Goal: Answer question/provide support: Share knowledge or assist other users

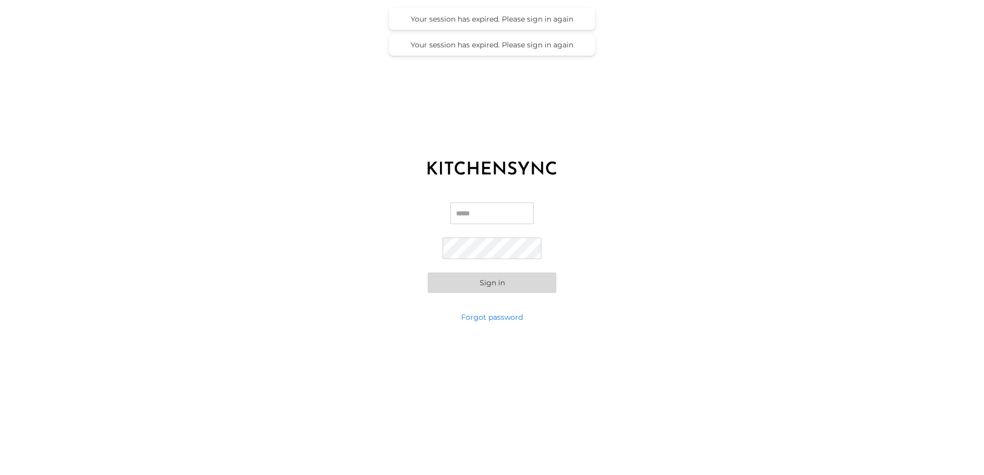
type input "**********"
click at [437, 284] on button "Sign in" at bounding box center [492, 283] width 129 height 21
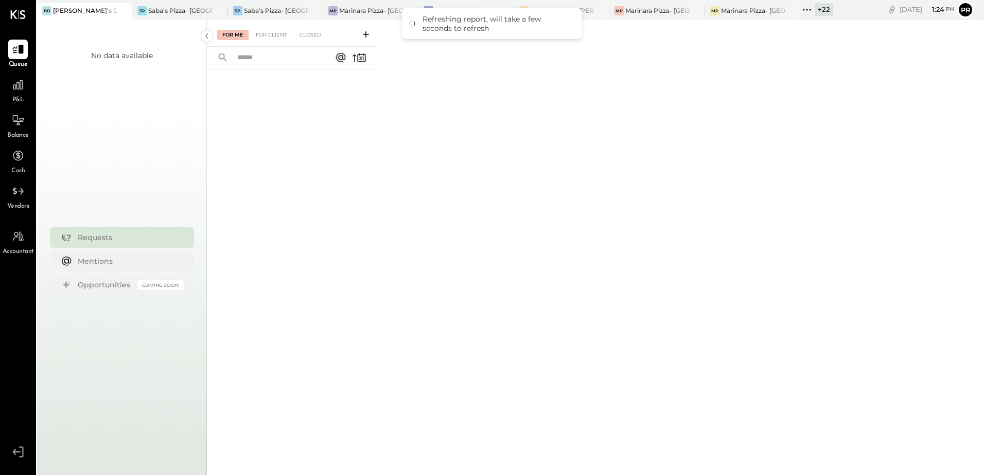
click at [807, 11] on icon at bounding box center [806, 9] width 13 height 13
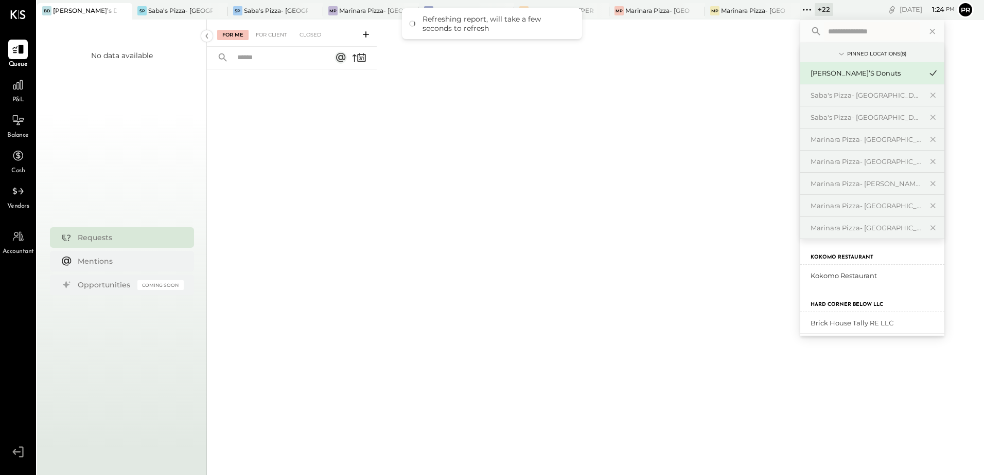
click at [832, 31] on input "text" at bounding box center [872, 31] width 96 height 19
type input "*****"
click at [889, 276] on div "Brick House Tally RE LLC" at bounding box center [865, 276] width 111 height 10
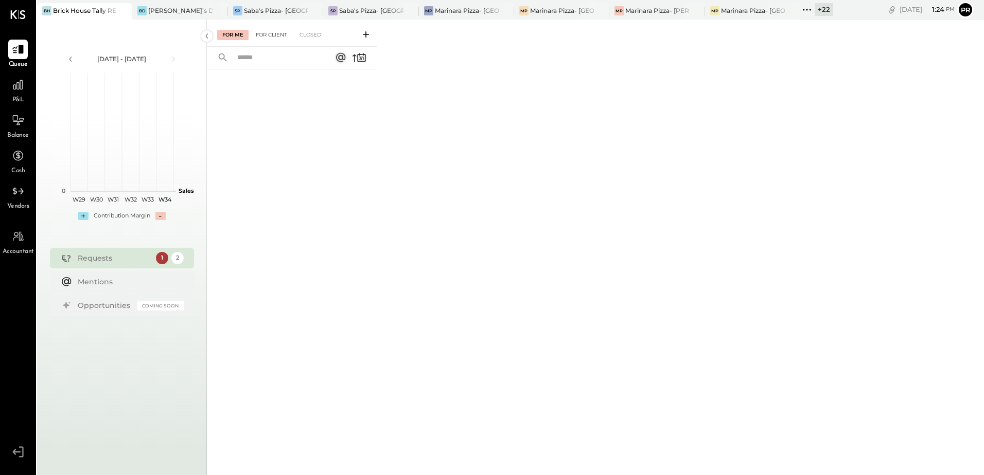
click at [281, 36] on div "For Client" at bounding box center [272, 35] width 42 height 10
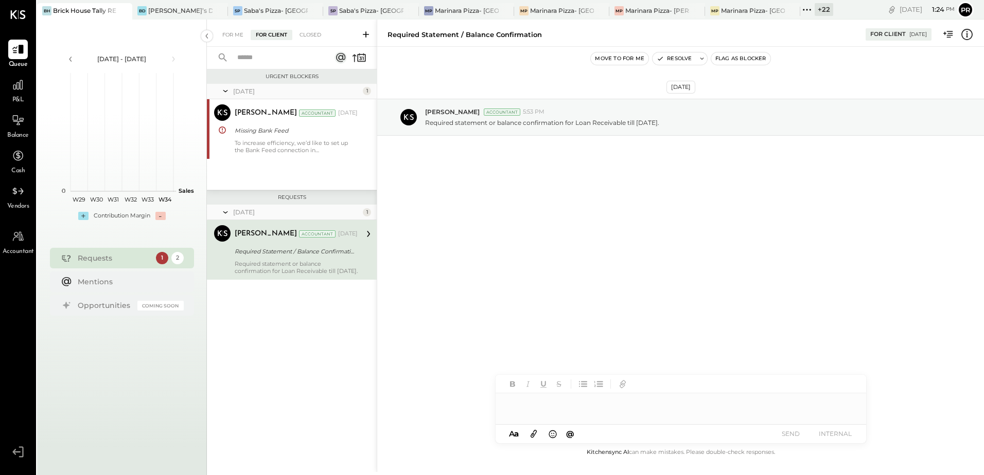
click at [290, 254] on div "Required Statement / Balance Confirmation" at bounding box center [295, 251] width 120 height 10
click at [300, 144] on div "To increase efficiency, we’d like to set up the Bank Feed connection in [GEOGRA…" at bounding box center [296, 146] width 123 height 14
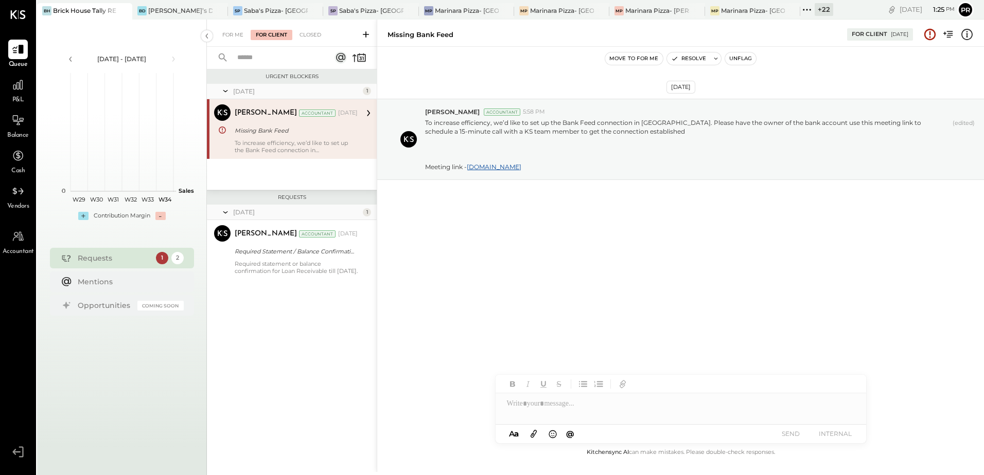
click at [298, 134] on div "Missing Bank Feed" at bounding box center [295, 131] width 120 height 10
drag, startPoint x: 555, startPoint y: 170, endPoint x: 524, endPoint y: 156, distance: 33.6
click at [524, 156] on p "To increase efficiency, we’d like to set up the Bank Feed connection in [GEOGRA…" at bounding box center [686, 144] width 523 height 53
click at [597, 170] on p "To increase efficiency, we’d like to set up the Bank Feed connection in [GEOGRA…" at bounding box center [686, 144] width 523 height 53
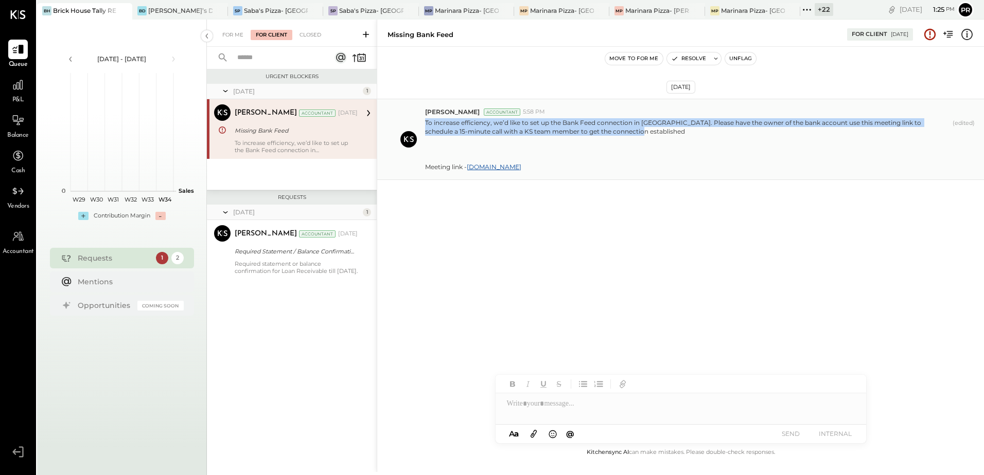
drag, startPoint x: 610, startPoint y: 132, endPoint x: 426, endPoint y: 117, distance: 184.8
click at [426, 117] on div "To increase efficiency, we’d like to set up the Bank Feed connection in [GEOGRA…" at bounding box center [700, 143] width 551 height 55
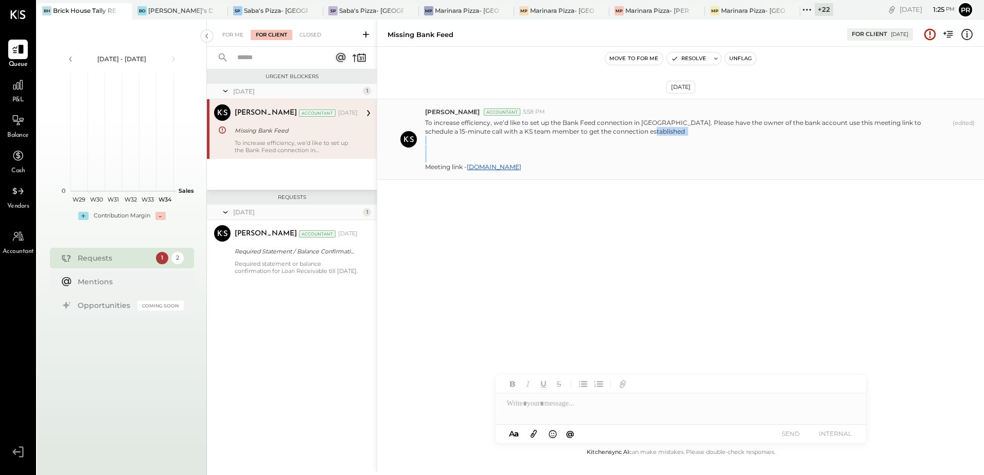
drag, startPoint x: 468, startPoint y: 166, endPoint x: 422, endPoint y: 167, distance: 45.8
click at [422, 167] on div "[PERSON_NAME] Accountant 5:58 PM To increase efficiency, we’d like to set up th…" at bounding box center [680, 139] width 607 height 81
copy p "Meeting link -"
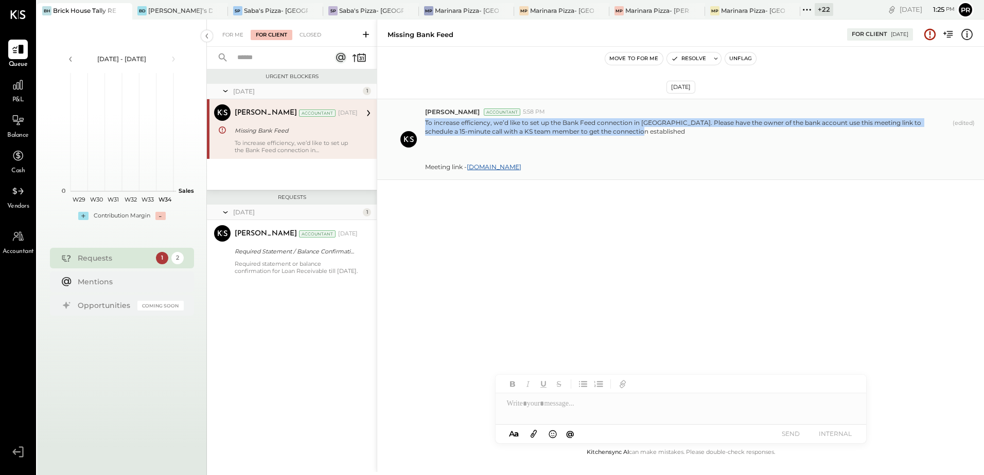
drag, startPoint x: 611, startPoint y: 132, endPoint x: 425, endPoint y: 120, distance: 186.1
click at [425, 120] on p "To increase efficiency, we’d like to set up the Bank Feed connection in [GEOGRA…" at bounding box center [686, 144] width 523 height 53
copy p "To increase efficiency, we’d like to set up the Bank Feed connection in [GEOGRA…"
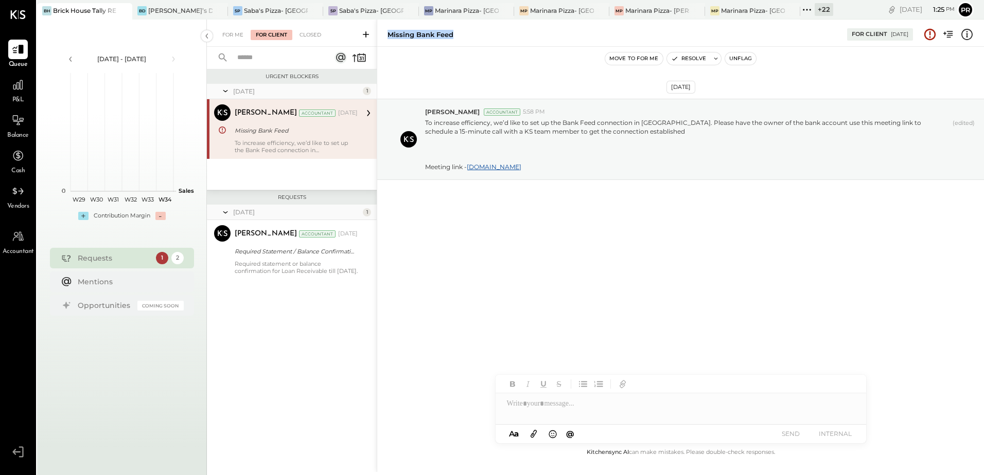
drag, startPoint x: 428, startPoint y: 33, endPoint x: 388, endPoint y: 33, distance: 39.6
click at [388, 33] on div "Missing Bank Feed" at bounding box center [611, 35] width 449 height 10
copy div "Missing Bank Feed"
click at [804, 9] on icon at bounding box center [804, 10] width 2 height 2
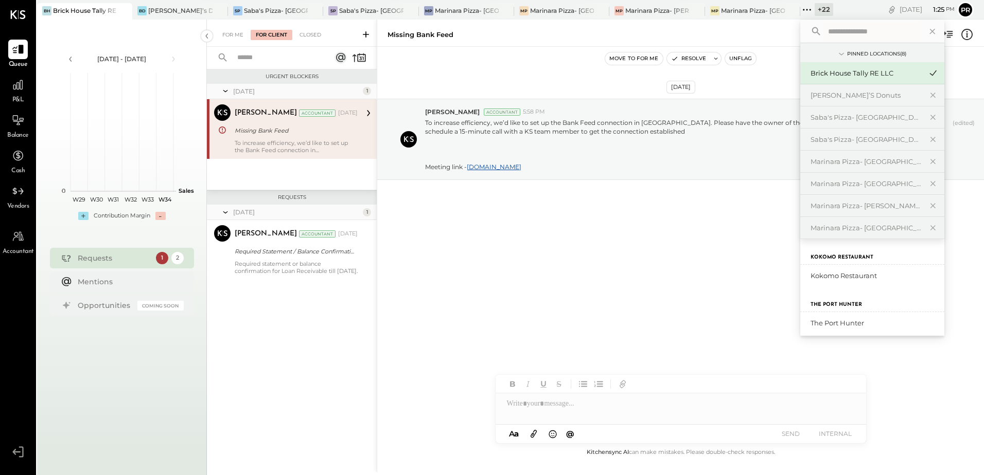
click at [832, 30] on input "text" at bounding box center [872, 31] width 96 height 19
type input "**********"
click at [860, 323] on div "Brick House Tally LLC" at bounding box center [865, 323] width 111 height 10
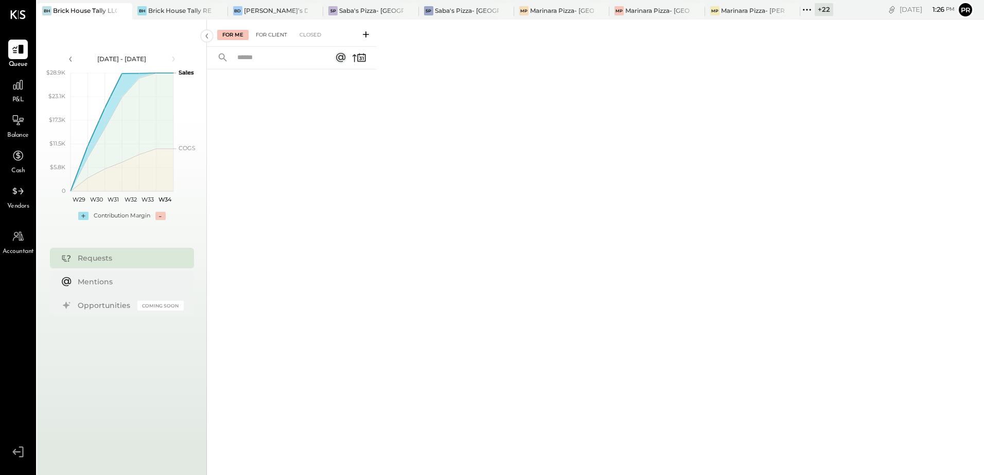
click at [272, 34] on div "For Client" at bounding box center [272, 35] width 42 height 10
click at [304, 34] on div "Closed" at bounding box center [310, 35] width 32 height 10
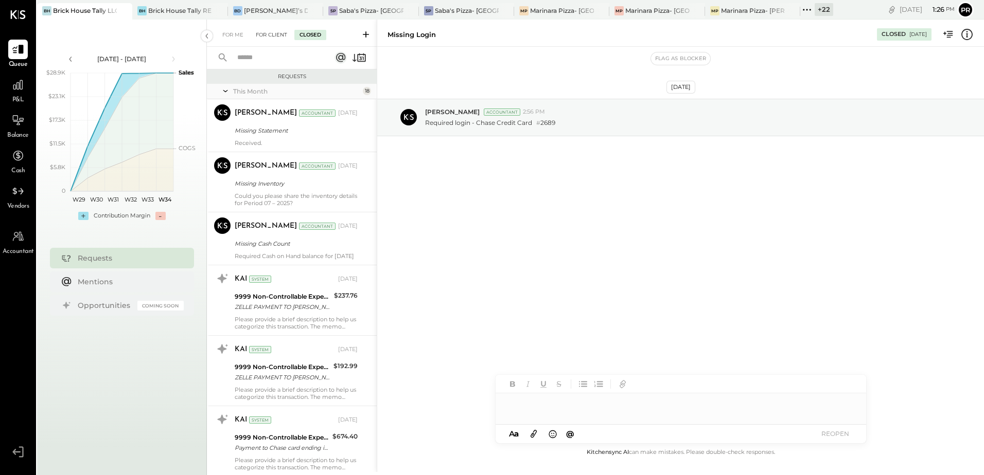
click at [274, 32] on div "For Client" at bounding box center [272, 35] width 42 height 10
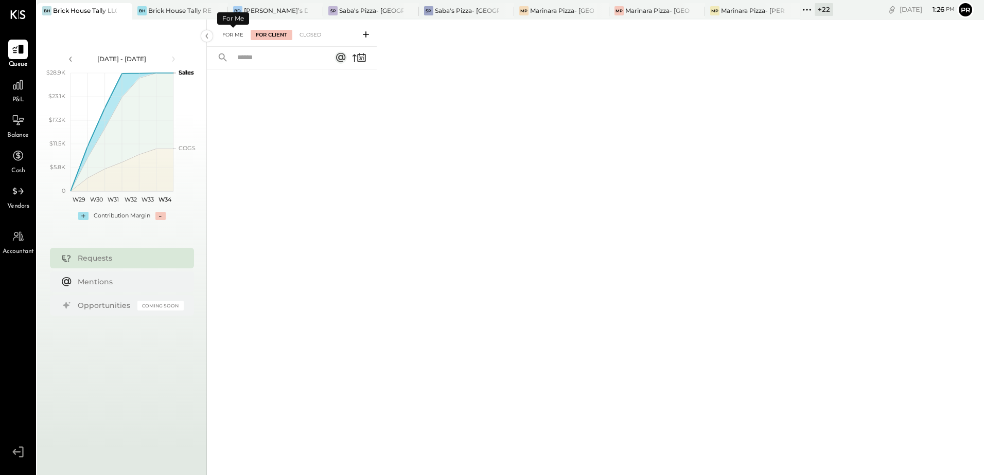
click at [240, 34] on div "For Me" at bounding box center [232, 35] width 31 height 10
click at [273, 33] on div "For Client" at bounding box center [272, 35] width 42 height 10
click at [365, 35] on icon at bounding box center [366, 34] width 10 height 10
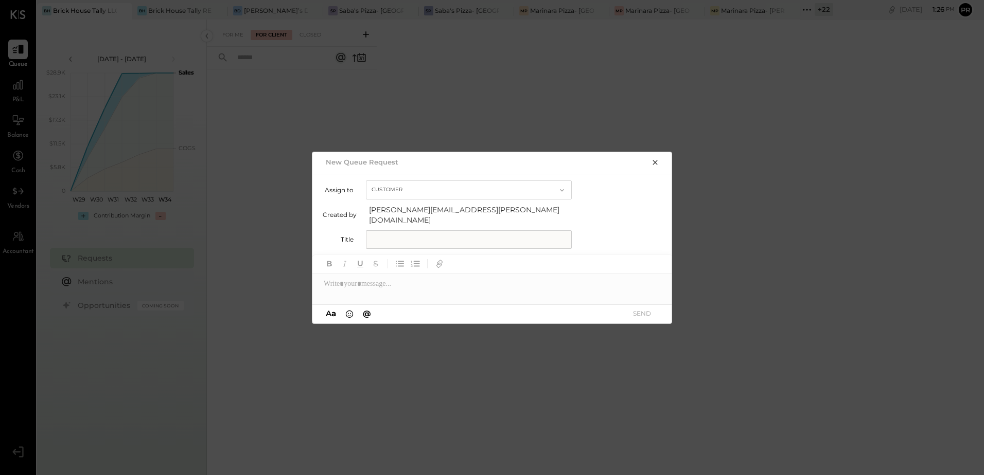
click at [394, 231] on input "text" at bounding box center [469, 239] width 206 height 19
click at [440, 231] on input "text" at bounding box center [469, 239] width 206 height 19
paste input "**********"
type input "**********"
click at [485, 284] on div at bounding box center [492, 284] width 360 height 21
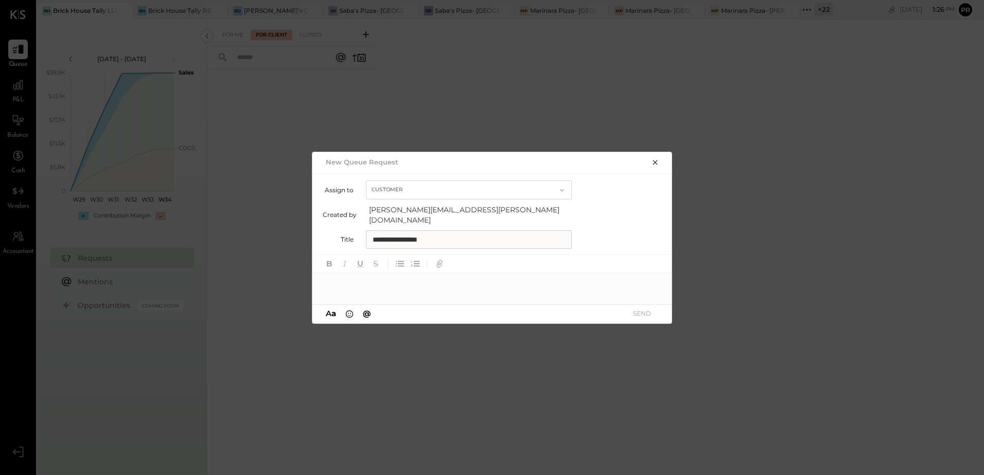
paste div
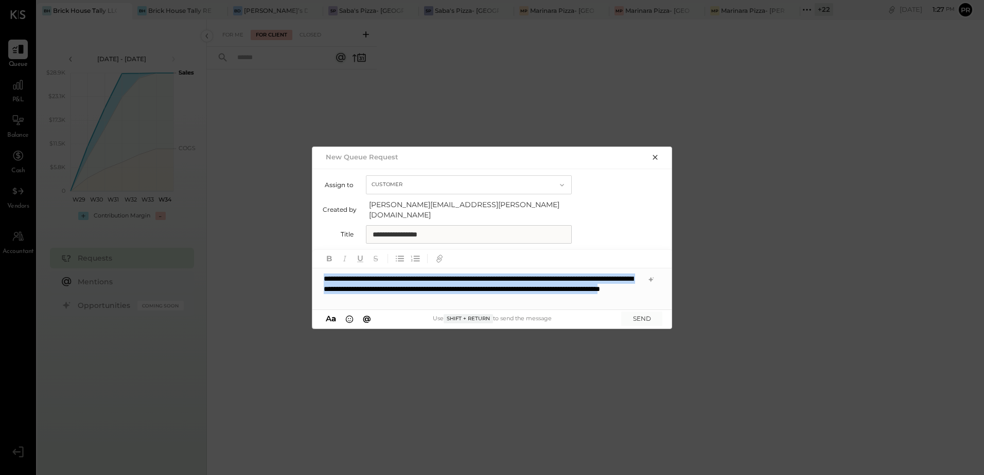
drag, startPoint x: 520, startPoint y: 295, endPoint x: 303, endPoint y: 276, distance: 217.4
click at [303, 276] on div "**********" at bounding box center [492, 237] width 984 height 475
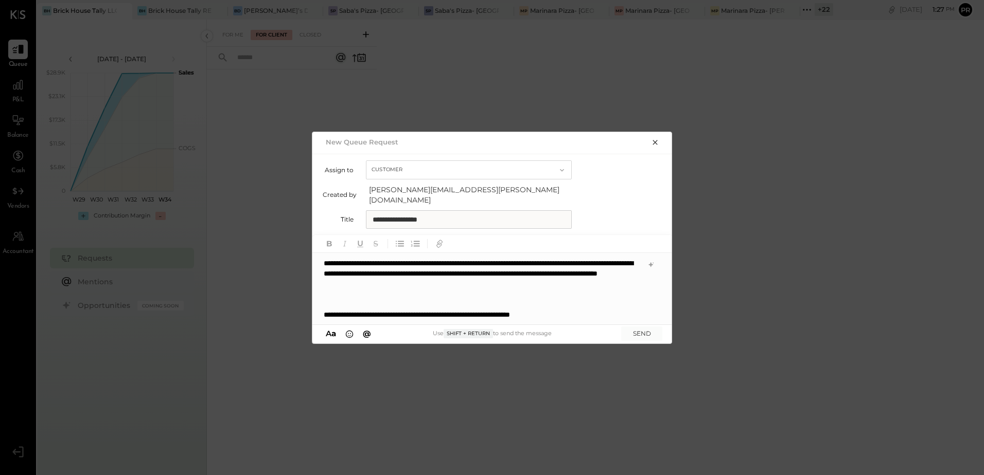
scroll to position [10, 0]
click at [341, 291] on div "**********" at bounding box center [491, 289] width 359 height 72
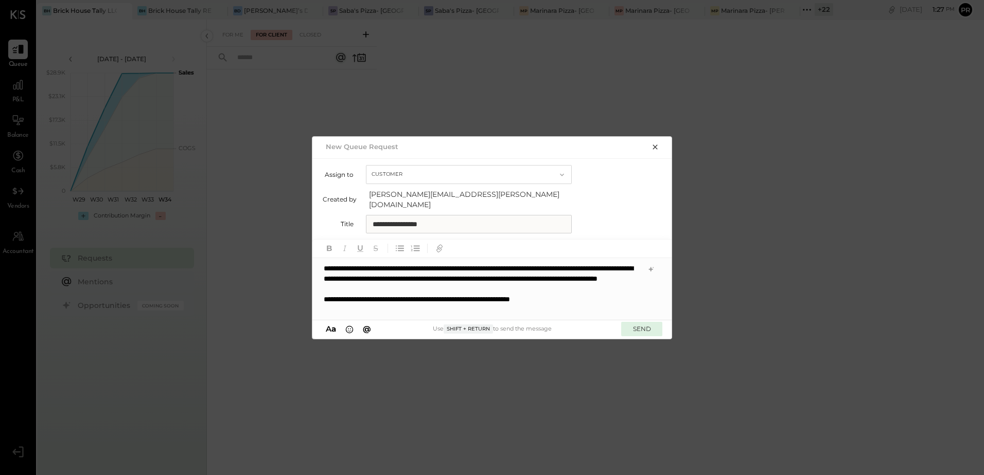
click at [649, 323] on button "SEND" at bounding box center [641, 329] width 41 height 14
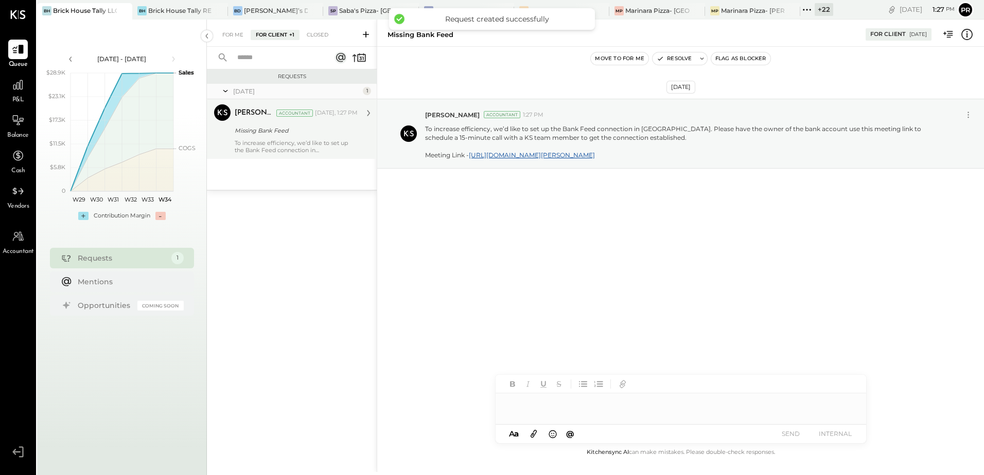
click at [301, 137] on div "[PERSON_NAME] Accountant [DATE], 1:27 PM Missing Bank Feed To increase efficien…" at bounding box center [296, 128] width 123 height 49
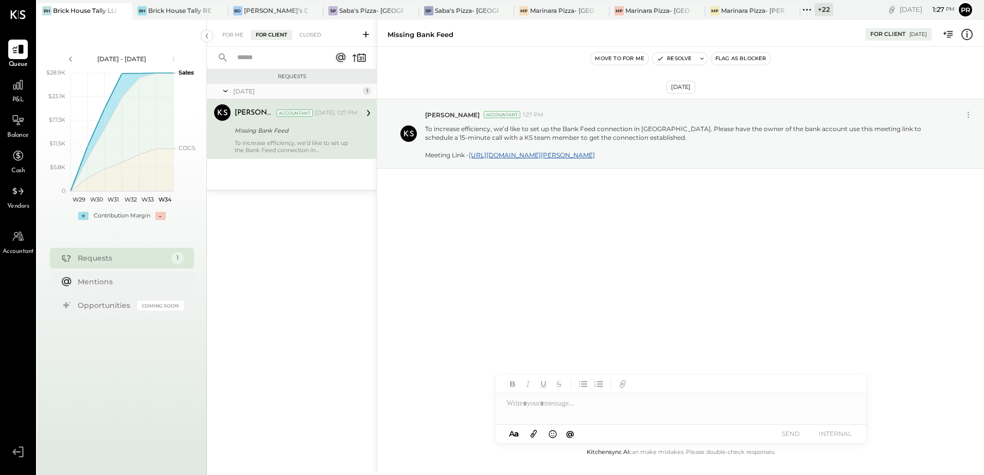
click at [738, 58] on button "Flag as Blocker" at bounding box center [740, 58] width 59 height 12
